Goal: Navigation & Orientation: Find specific page/section

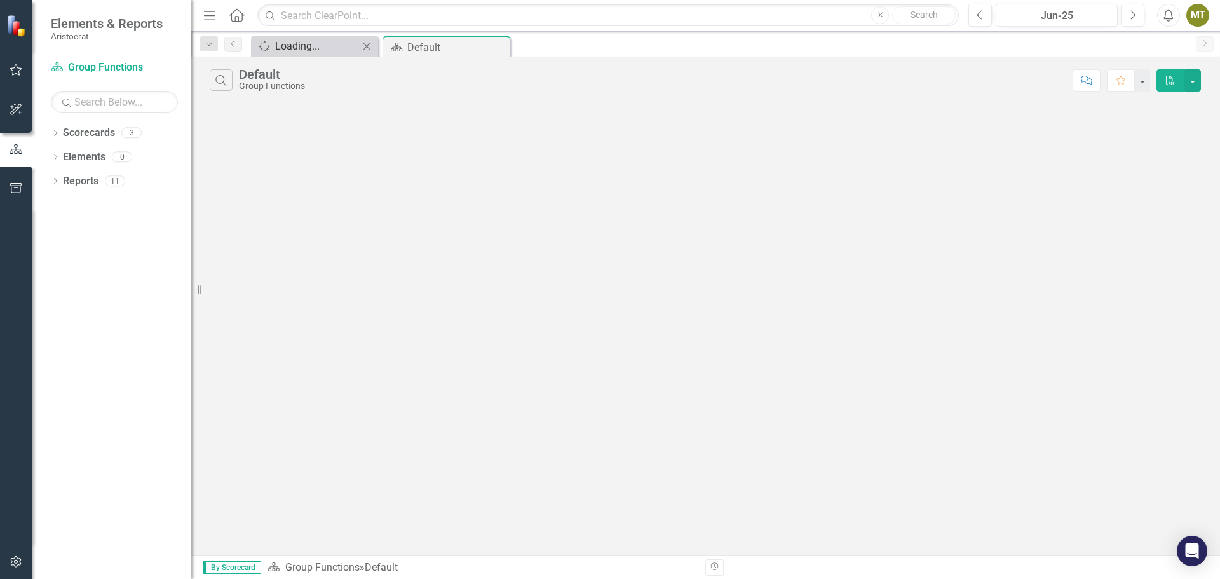
click at [324, 50] on div "Loading..." at bounding box center [317, 46] width 84 height 16
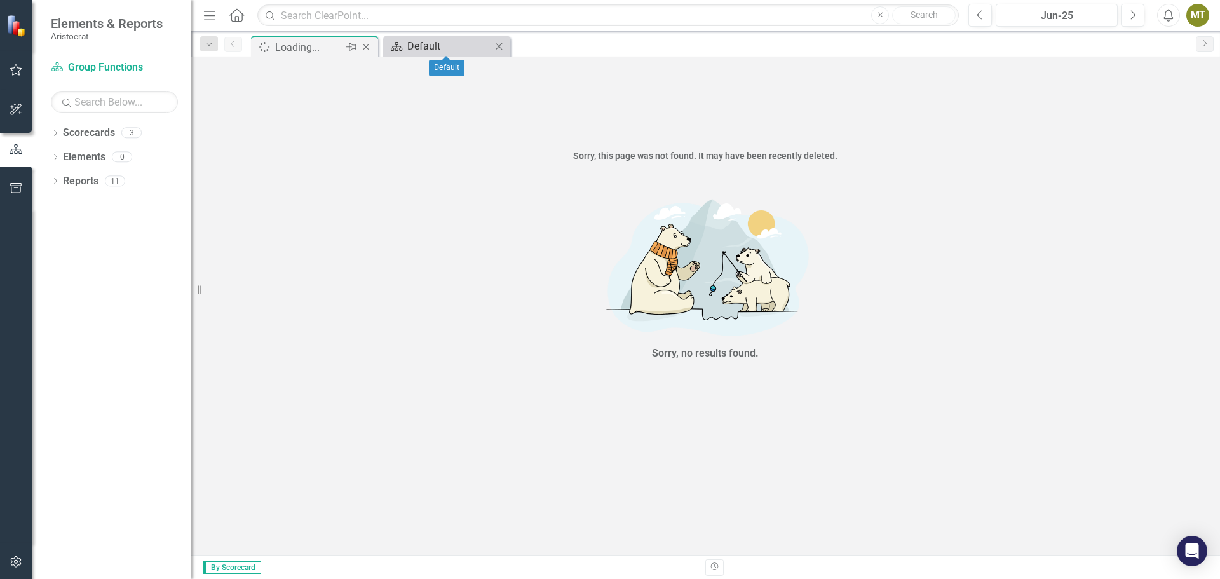
click at [424, 46] on div "Default" at bounding box center [449, 46] width 84 height 16
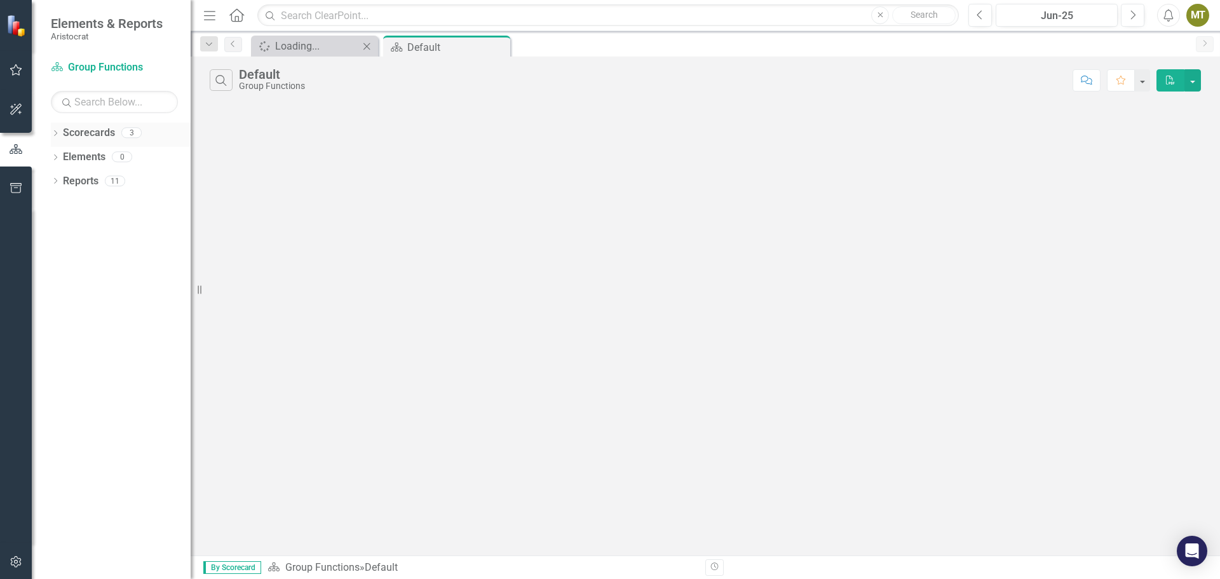
click at [55, 135] on icon at bounding box center [55, 133] width 3 height 6
click at [60, 155] on icon "Dropdown" at bounding box center [62, 156] width 10 height 8
click at [59, 153] on icon "Dropdown" at bounding box center [61, 155] width 8 height 10
click at [55, 205] on icon "Dropdown" at bounding box center [55, 206] width 9 height 7
click at [91, 180] on link "Operational" at bounding box center [130, 181] width 121 height 15
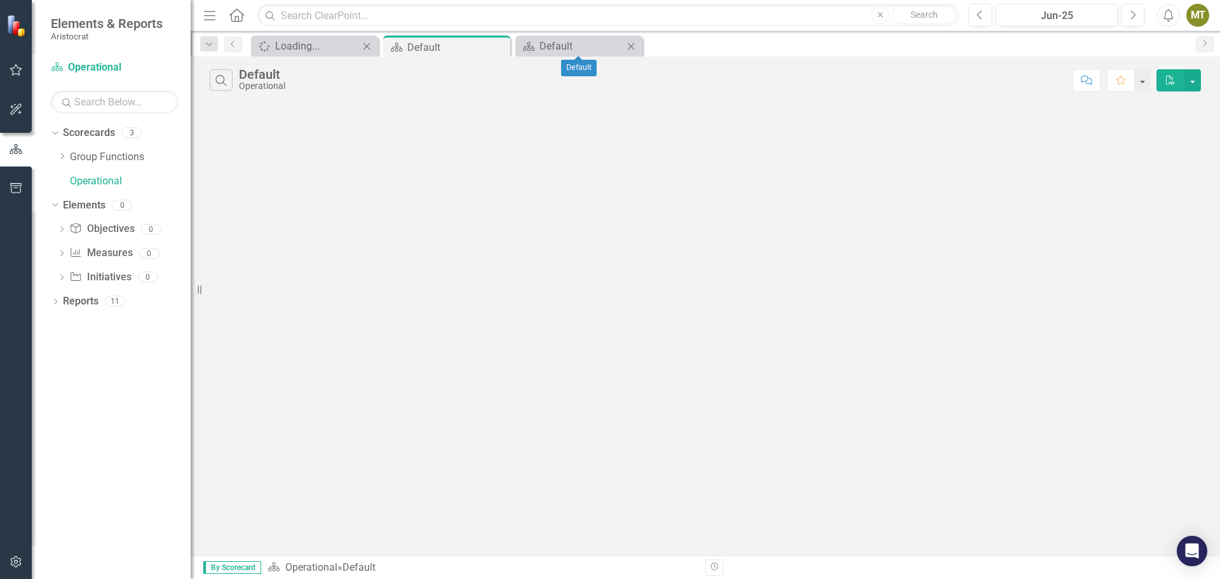
click at [633, 46] on icon "Close" at bounding box center [631, 46] width 13 height 10
click at [366, 46] on icon "Close" at bounding box center [366, 46] width 13 height 10
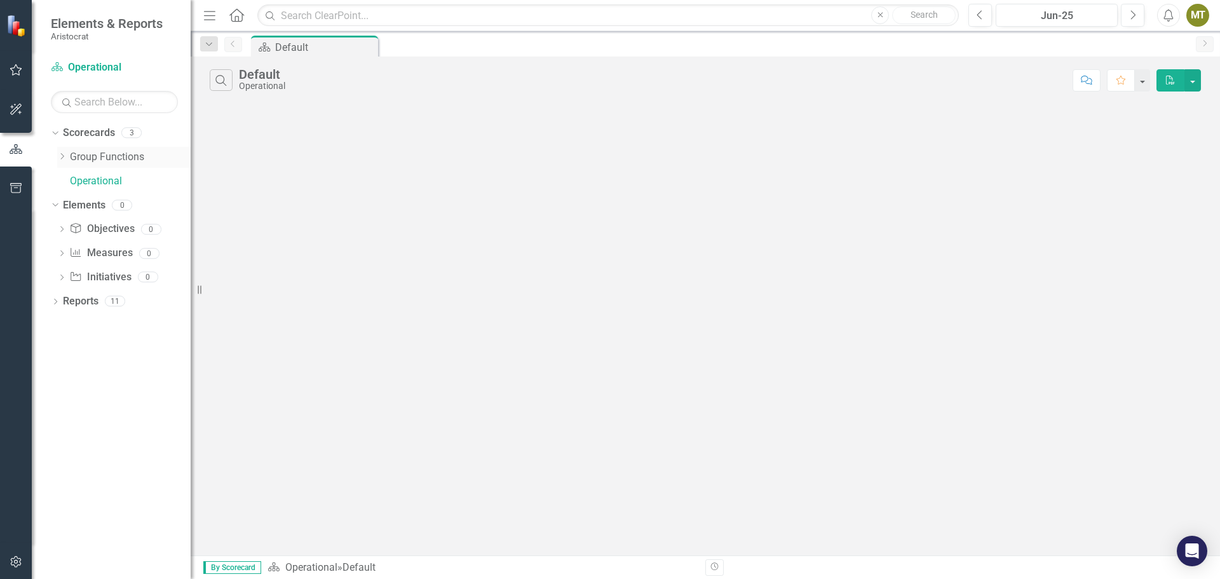
click at [64, 152] on icon "Dropdown" at bounding box center [62, 156] width 10 height 8
click at [64, 152] on icon "Dropdown" at bounding box center [61, 155] width 8 height 10
click at [62, 226] on div "Dropdown" at bounding box center [61, 231] width 9 height 11
click at [60, 229] on icon at bounding box center [61, 228] width 6 height 3
click at [54, 303] on icon "Dropdown" at bounding box center [55, 302] width 9 height 7
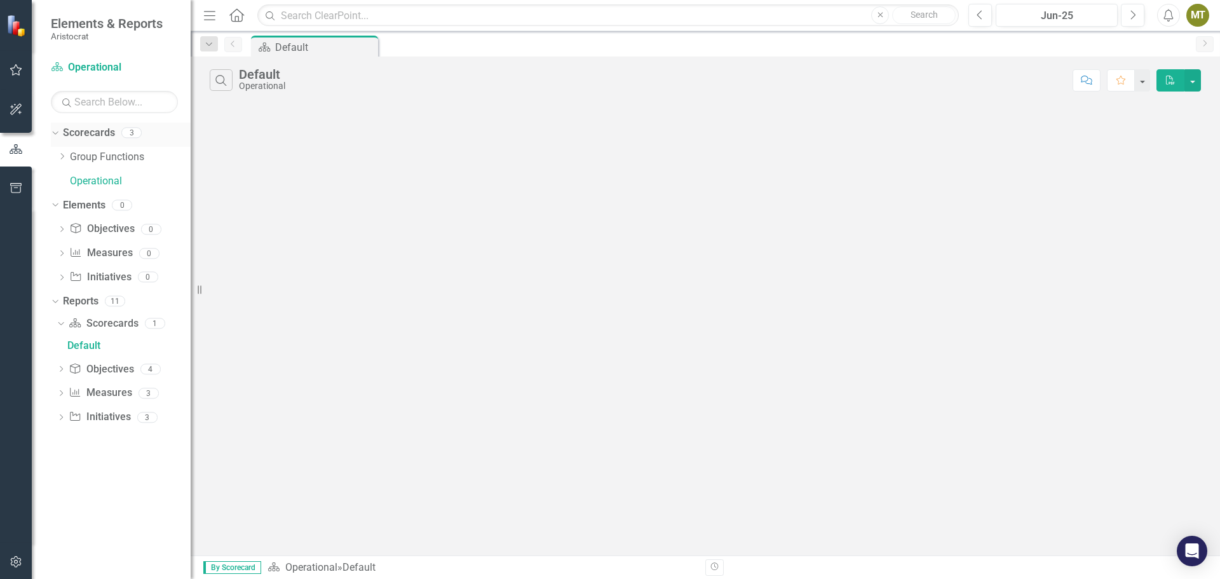
click at [102, 135] on link "Scorecards" at bounding box center [89, 133] width 52 height 15
click at [62, 152] on icon "Dropdown" at bounding box center [62, 156] width 10 height 8
click at [136, 182] on link "Key Risk Indicators" at bounding box center [137, 181] width 108 height 15
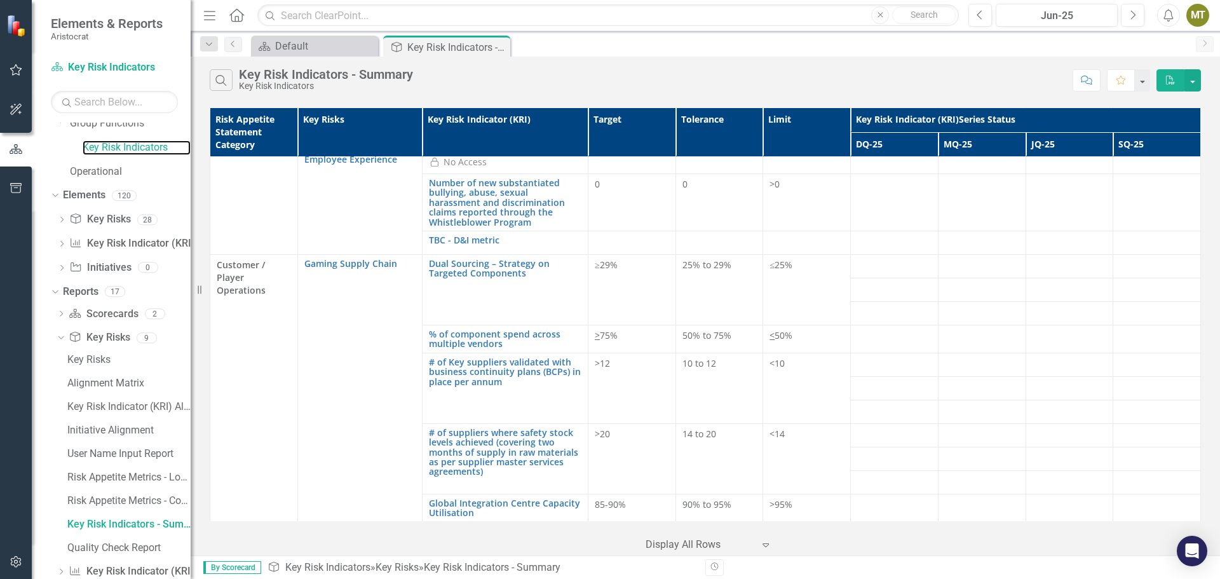
scroll to position [83, 0]
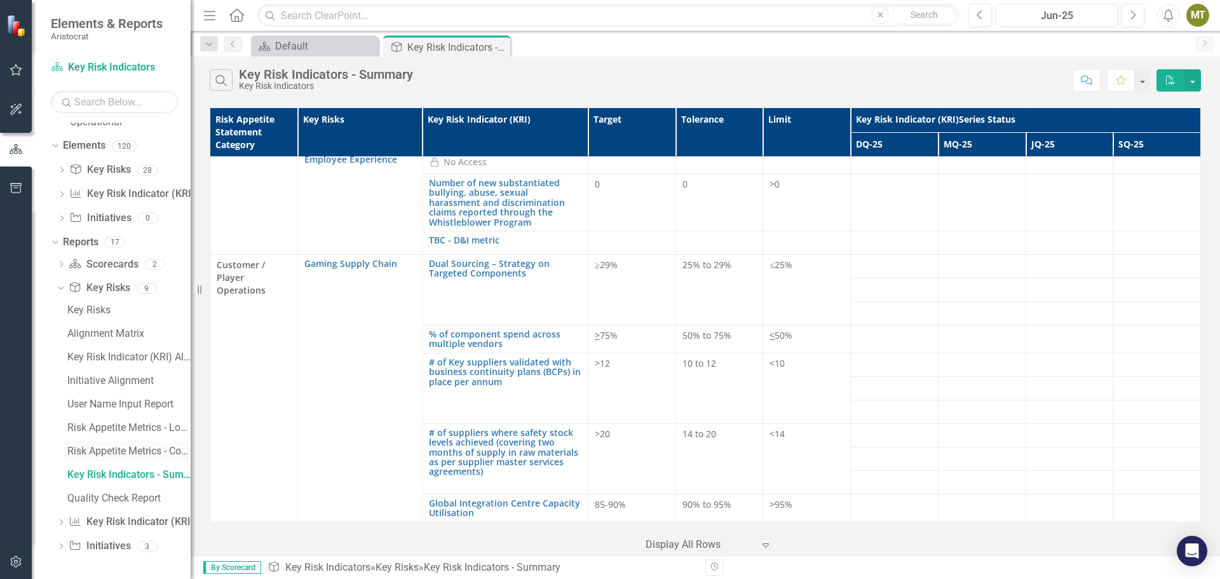
click at [112, 450] on div "Risk Appetite Metrics - Comprehensive" at bounding box center [128, 450] width 123 height 11
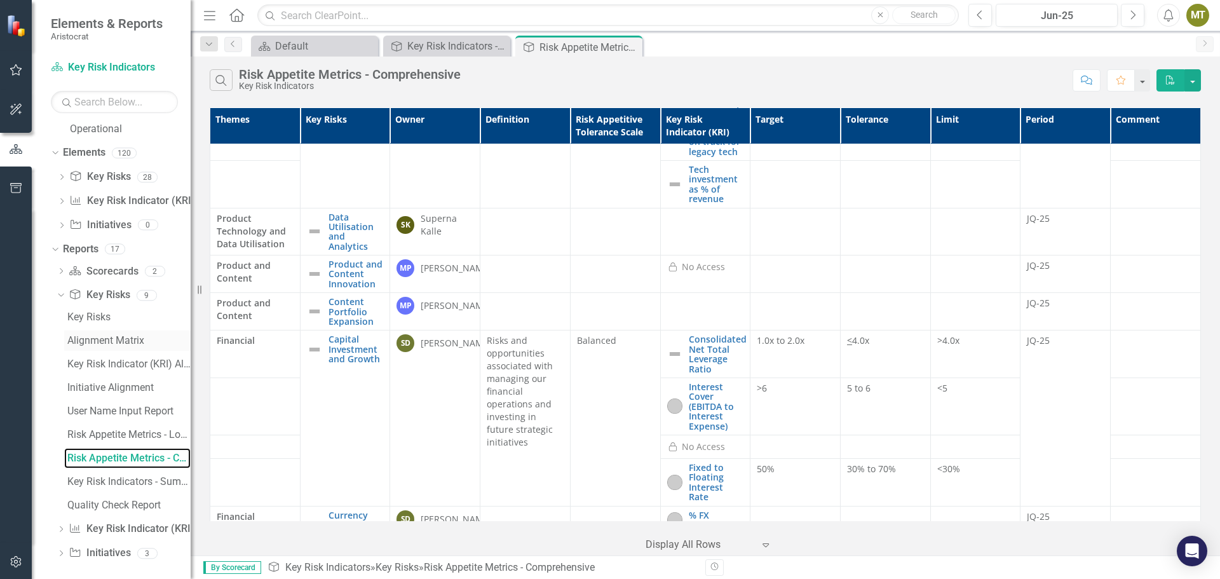
scroll to position [83, 0]
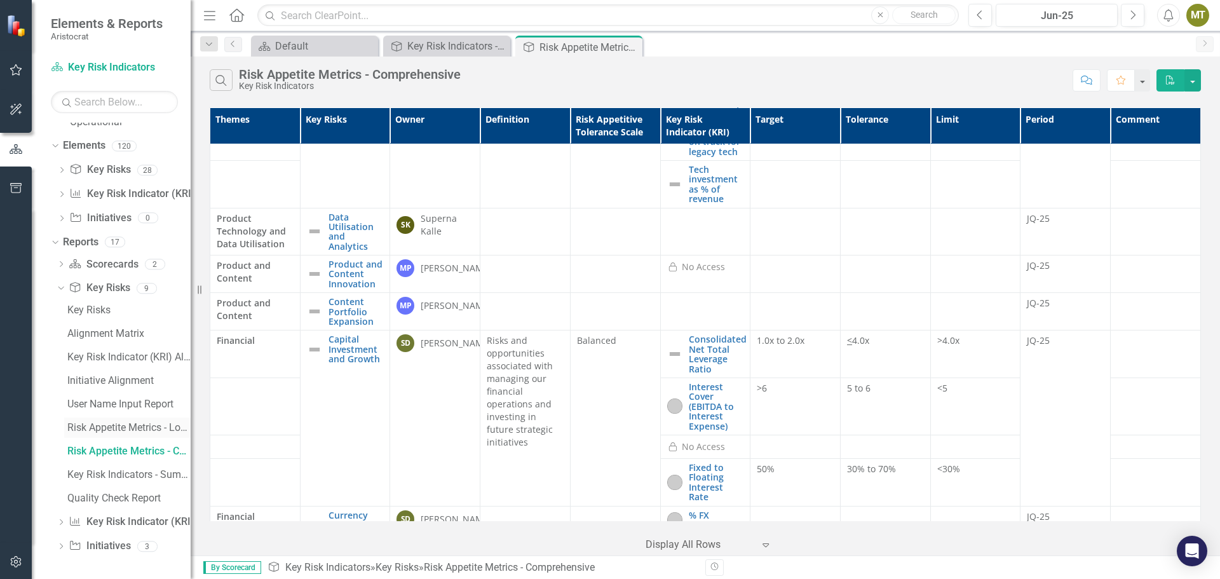
click at [125, 423] on div "Risk Appetite Metrics - Logicgate" at bounding box center [128, 427] width 123 height 11
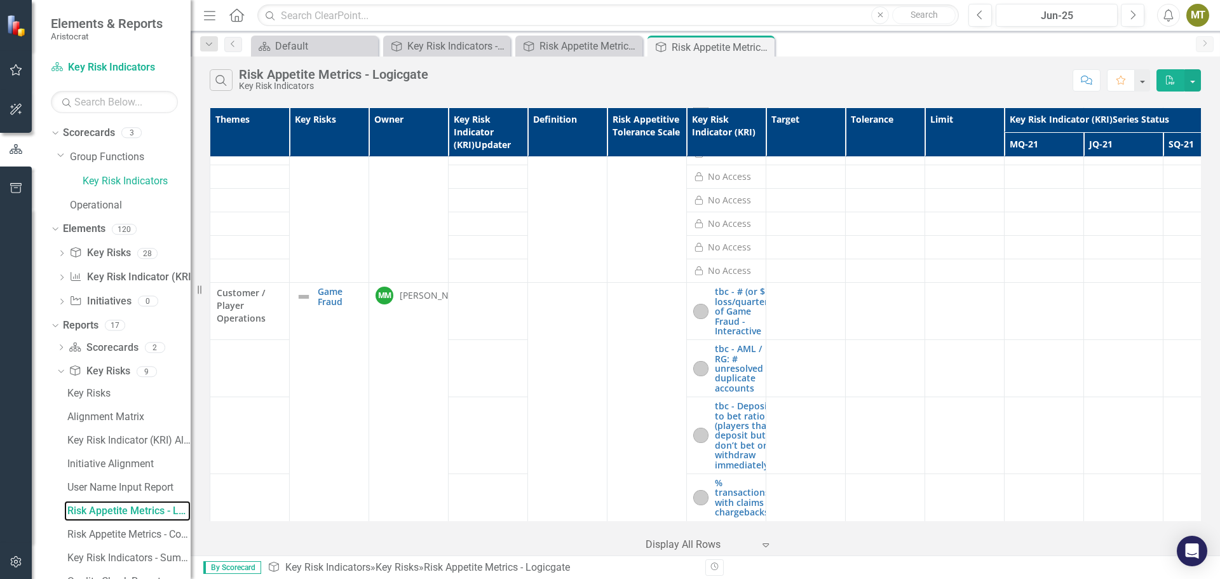
scroll to position [2732, 0]
